Goal: Transaction & Acquisition: Purchase product/service

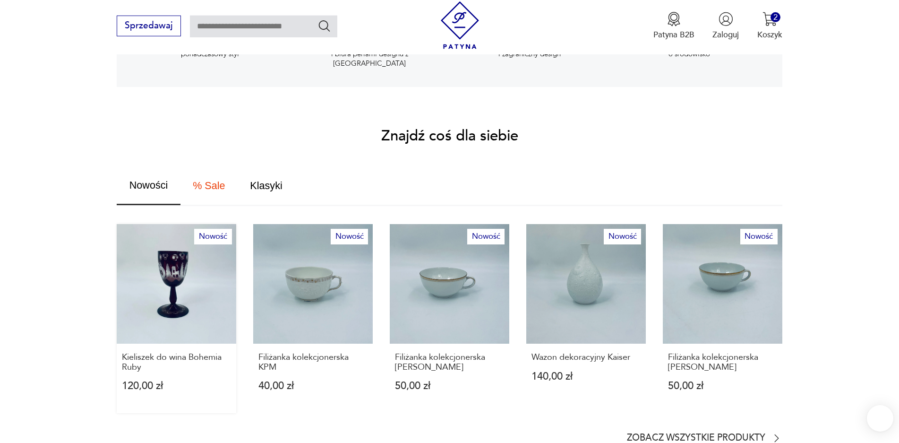
click at [179, 269] on link "Nowość Kieliszek do wina Bohemia Ruby 120,00 zł" at bounding box center [177, 318] width 120 height 189
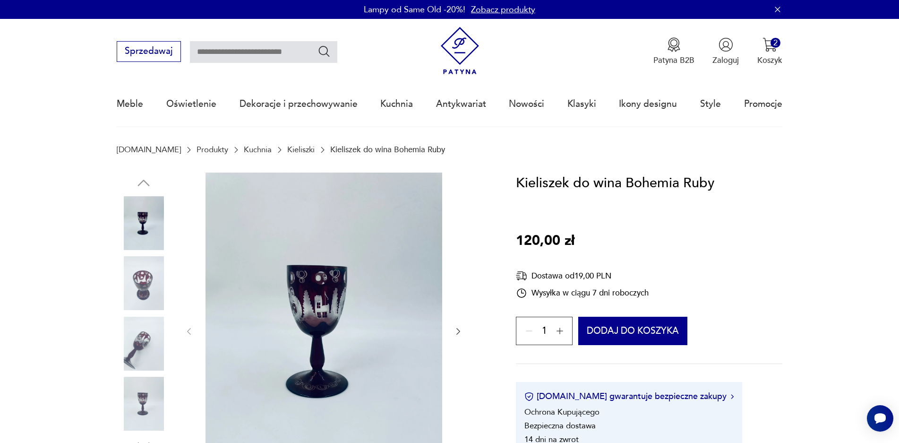
click at [466, 326] on div at bounding box center [303, 331] width 372 height 318
click at [455, 332] on icon "button" at bounding box center [457, 330] width 9 height 9
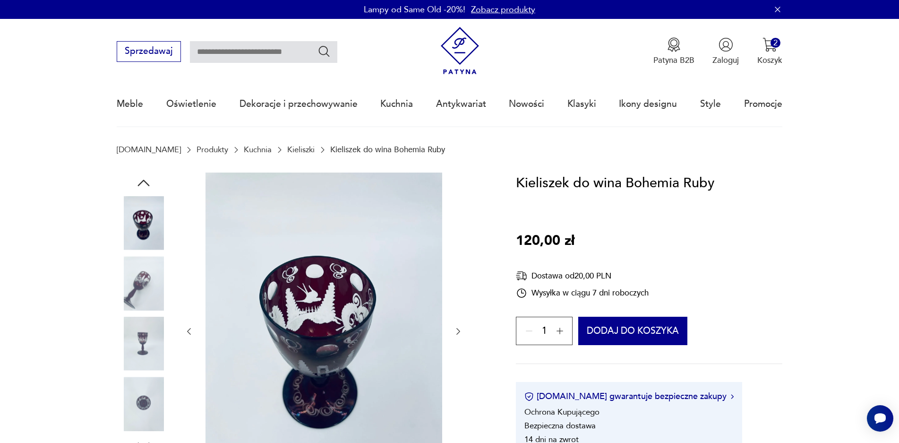
click at [455, 332] on icon "button" at bounding box center [457, 330] width 9 height 9
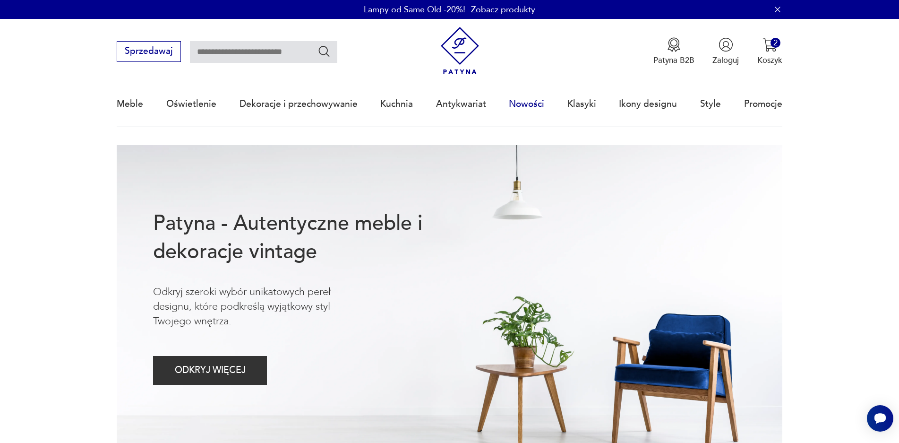
click at [530, 103] on link "Nowości" at bounding box center [526, 103] width 35 height 43
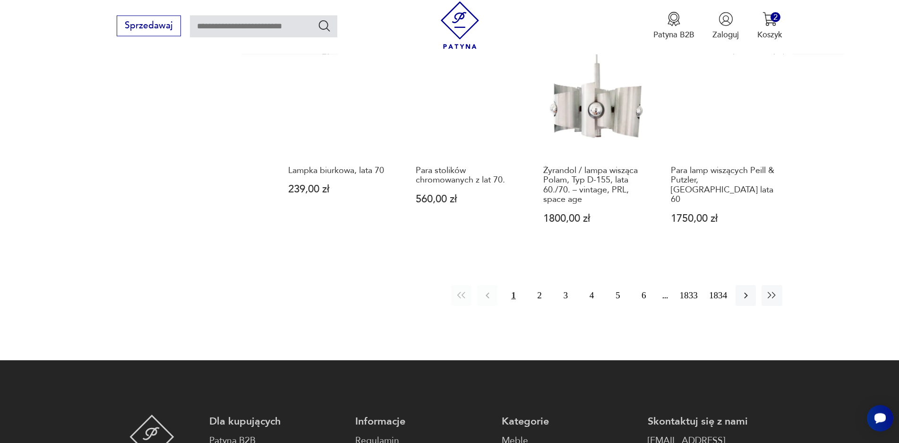
scroll to position [919, 0]
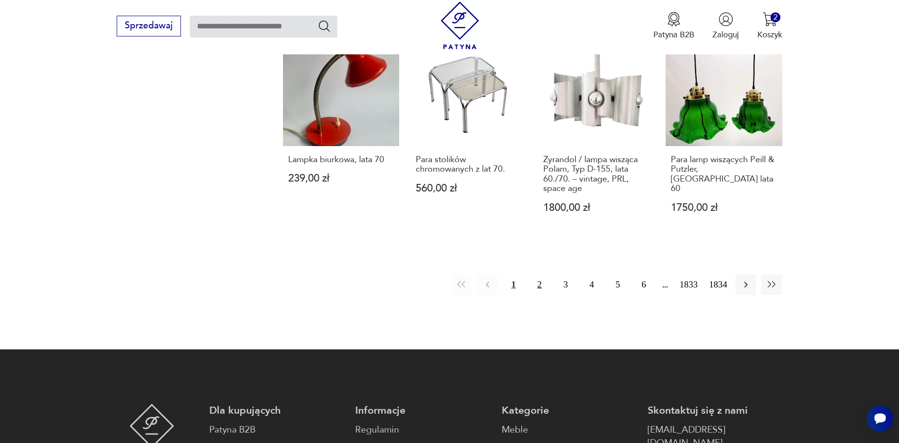
click at [540, 284] on button "2" at bounding box center [540, 284] width 20 height 20
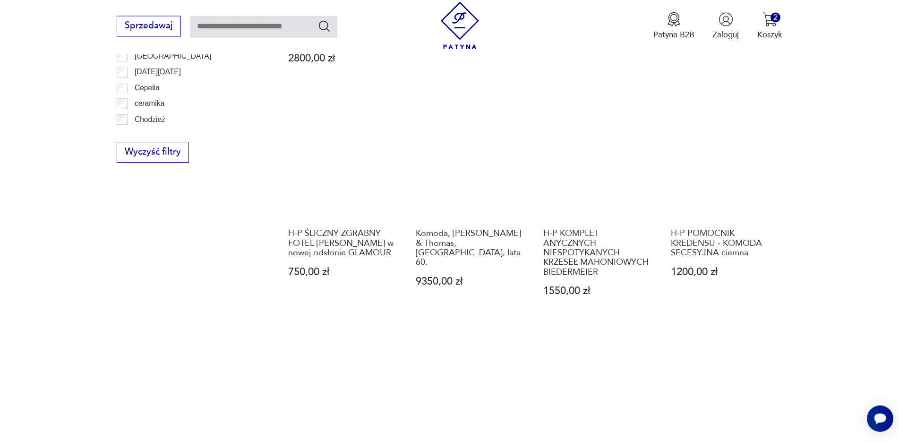
scroll to position [700, 0]
